Goal: Find specific page/section: Find specific page/section

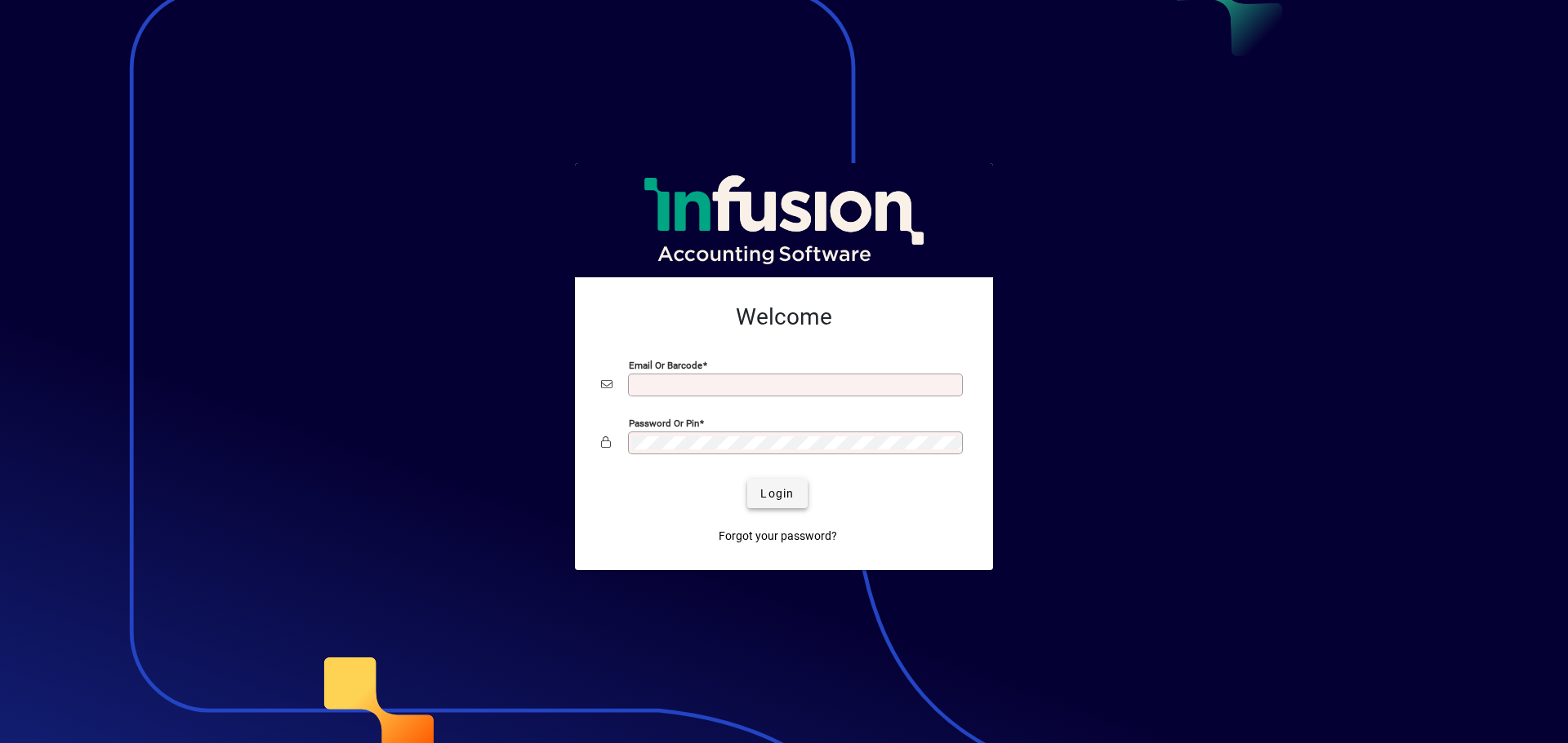
type input "**********"
click at [773, 493] on span "Login" at bounding box center [776, 494] width 33 height 17
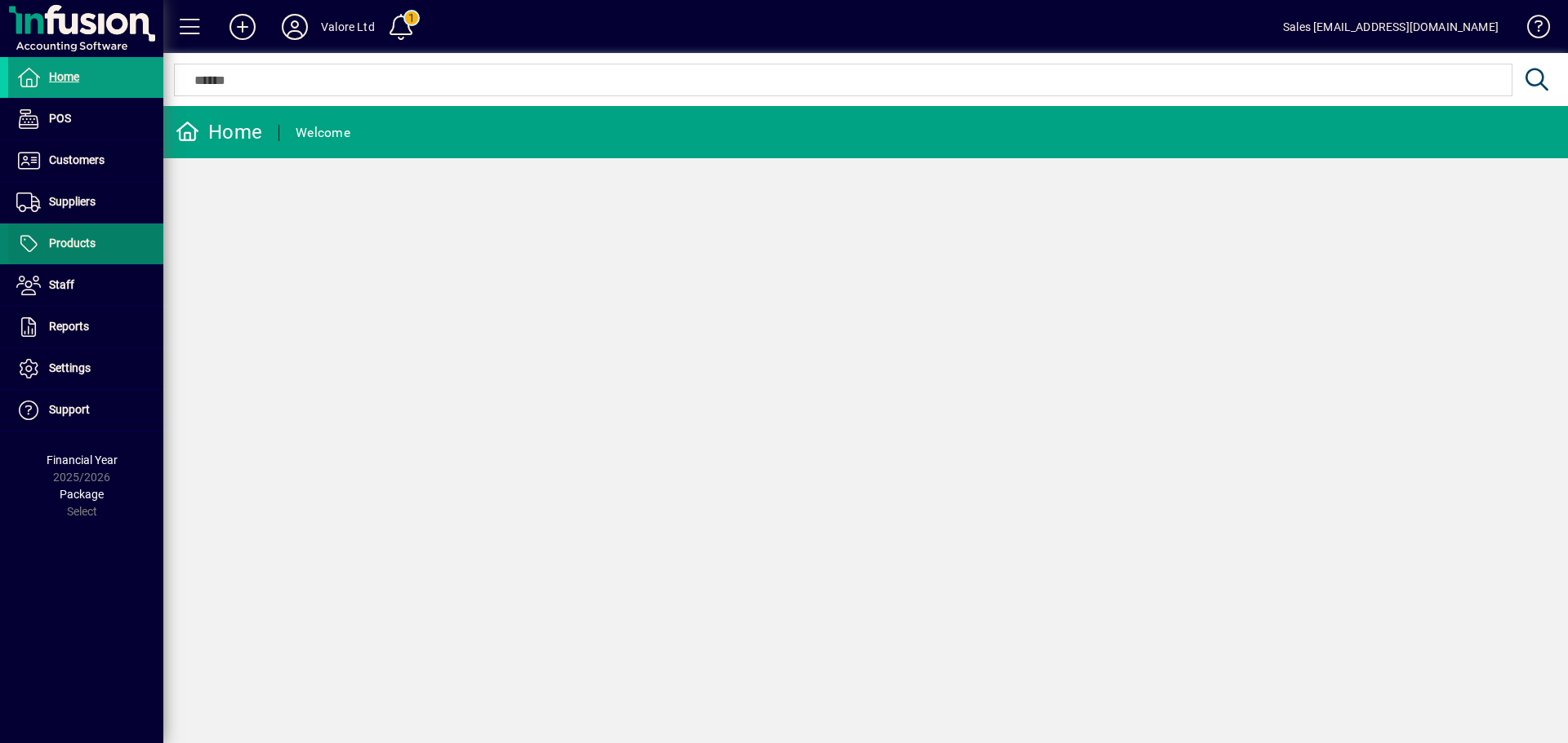
click at [93, 249] on span "Products" at bounding box center [72, 243] width 46 height 13
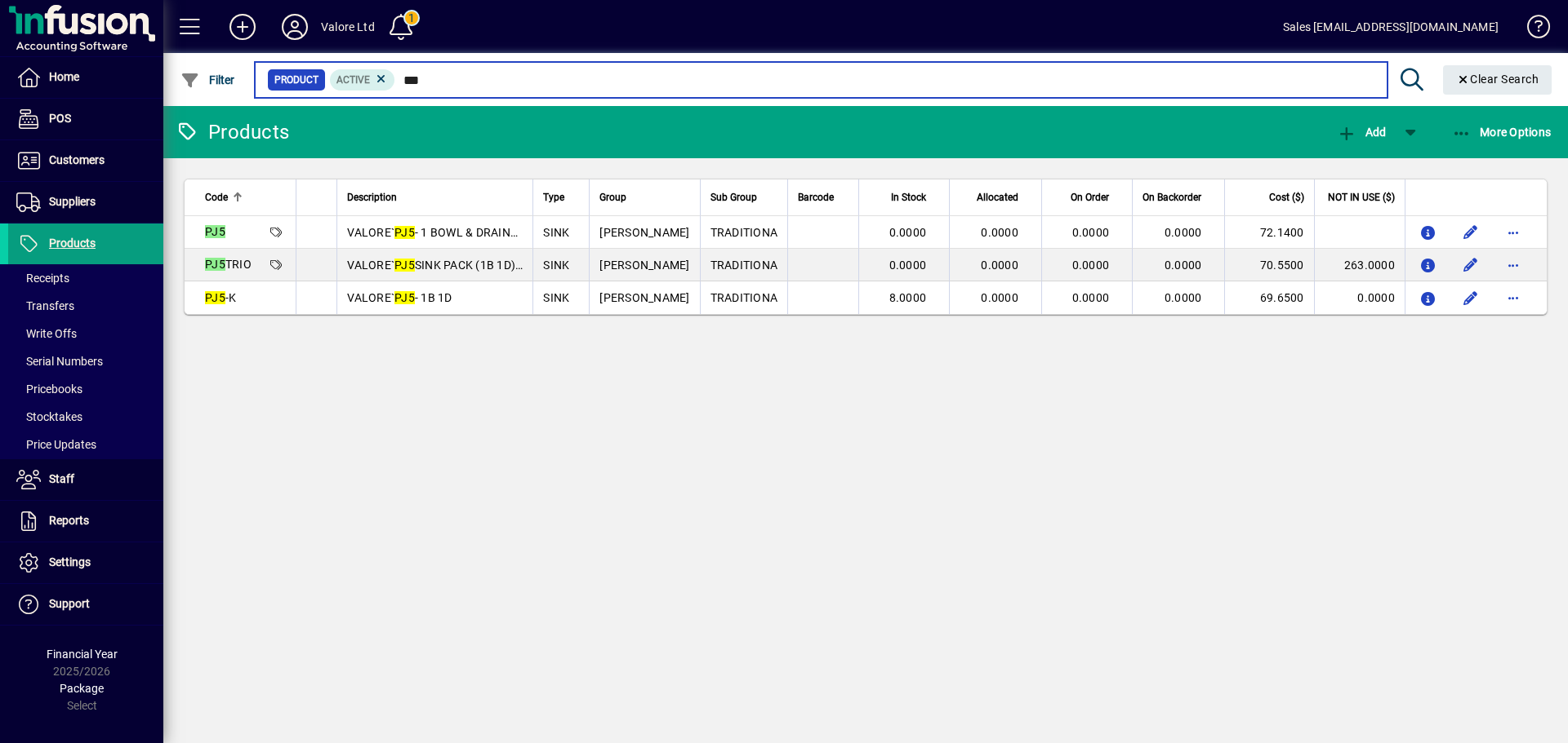
type input "***"
